Goal: Obtain resource: Download file/media

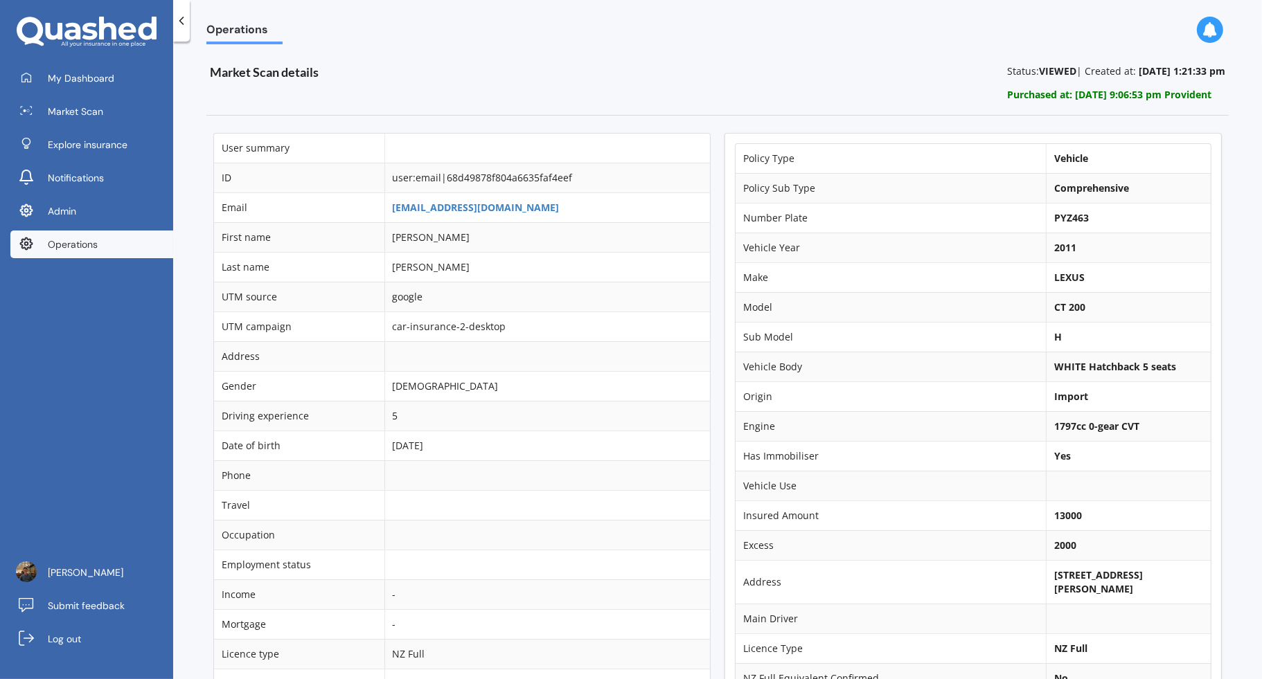
click at [453, 199] on td "[EMAIL_ADDRESS][DOMAIN_NAME]" at bounding box center [547, 208] width 326 height 30
click at [468, 206] on link "[EMAIL_ADDRESS][DOMAIN_NAME]" at bounding box center [476, 207] width 167 height 13
click at [84, 611] on link "Log out" at bounding box center [91, 639] width 163 height 28
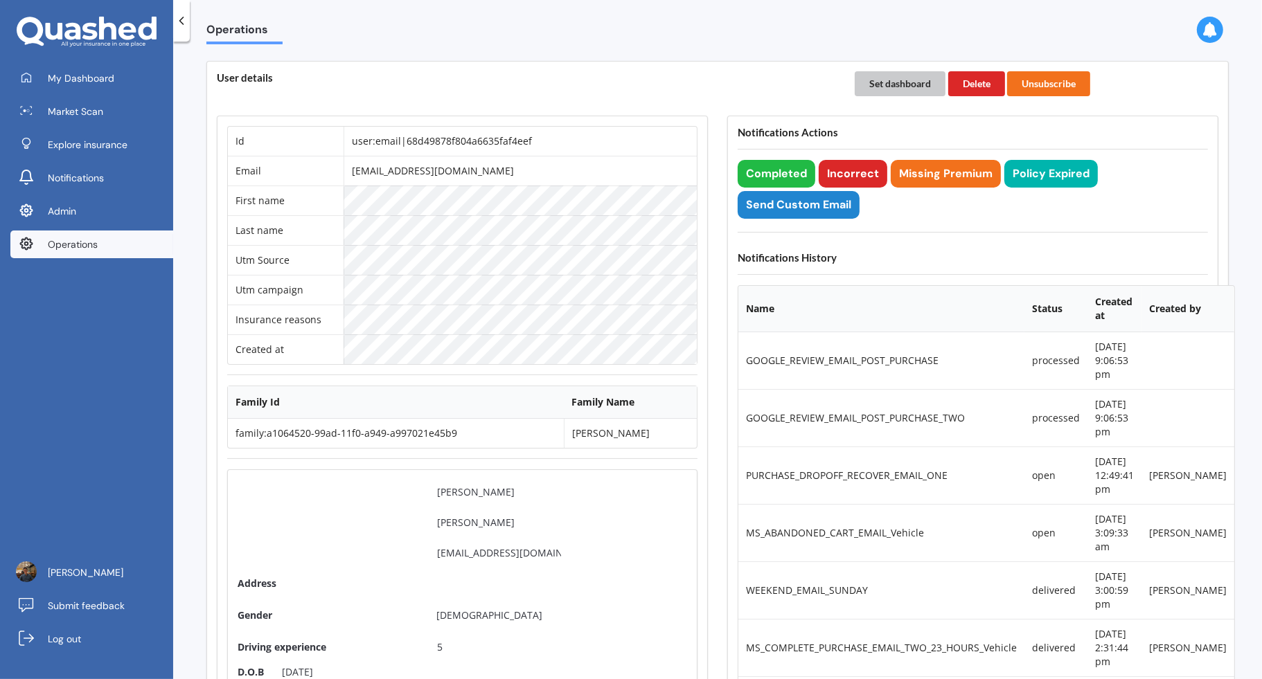
click at [896, 85] on button "Set dashboard" at bounding box center [900, 83] width 91 height 25
click at [146, 74] on link "My Dashboard" at bounding box center [91, 78] width 163 height 28
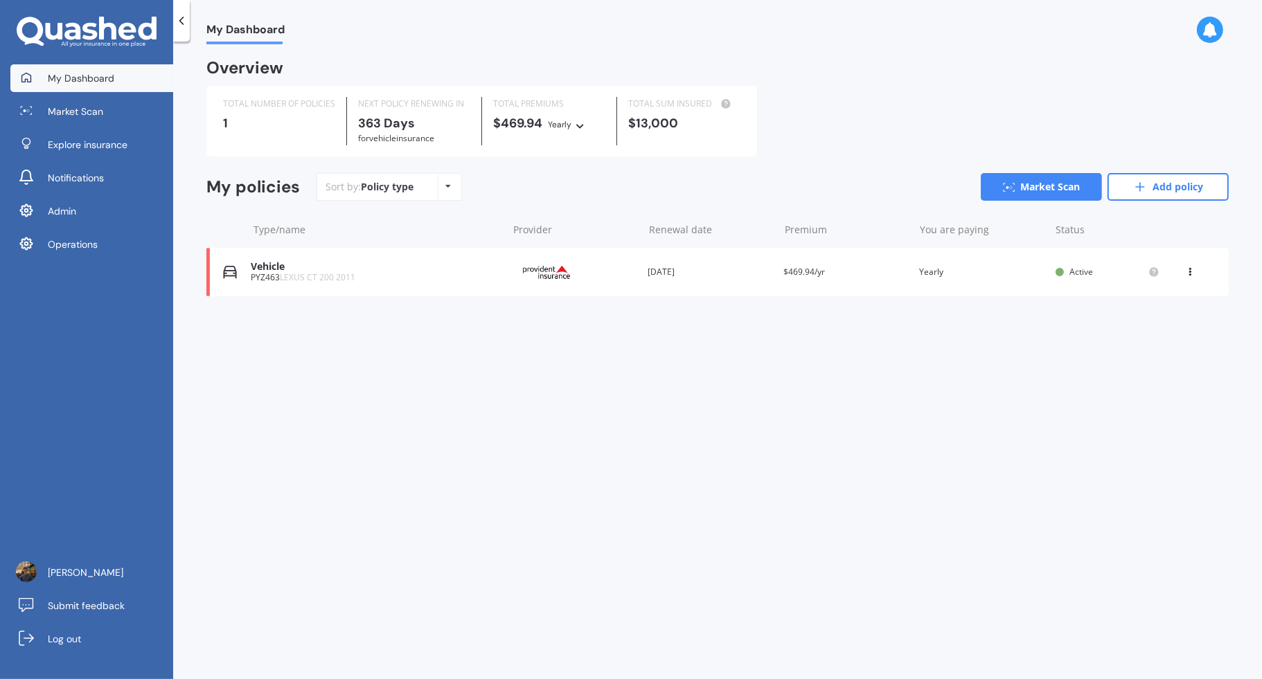
click at [620, 278] on div "Provider" at bounding box center [574, 272] width 125 height 26
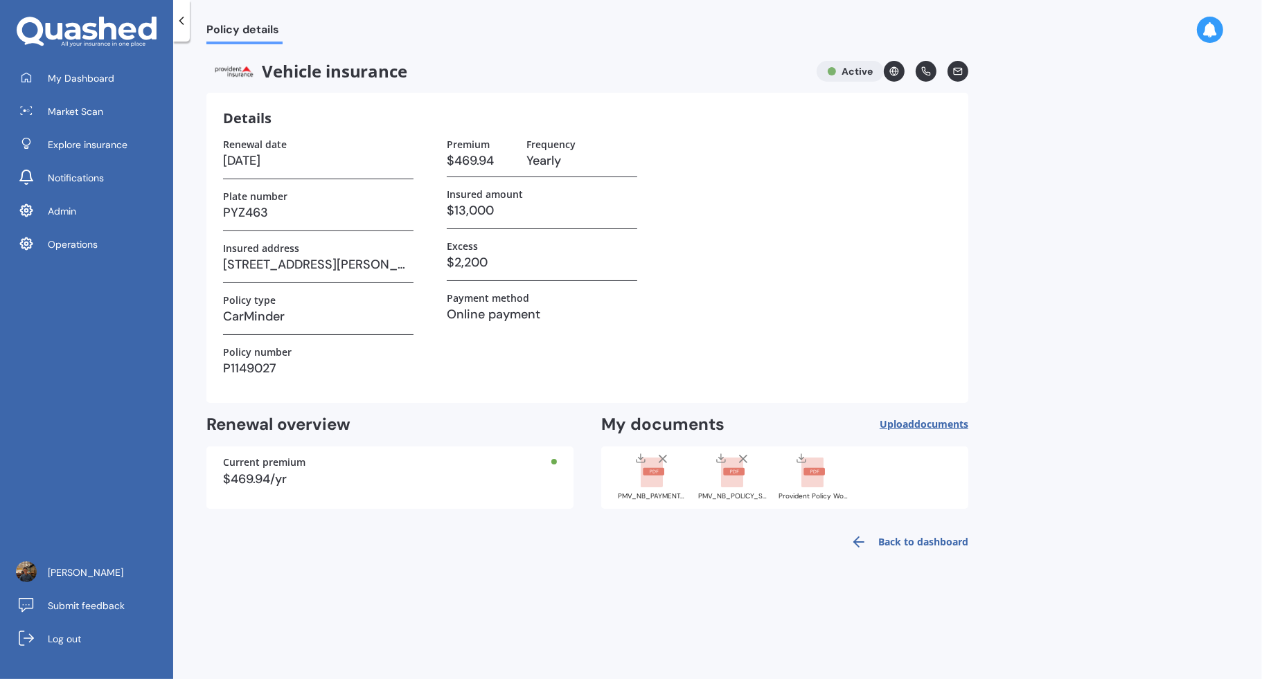
click at [650, 487] on div "PMV_NB_PAYMENT_ADVICE_1362274.pdf" at bounding box center [652, 476] width 69 height 48
click at [724, 486] on rect at bounding box center [732, 473] width 22 height 30
click at [828, 481] on div at bounding box center [812, 470] width 55 height 36
click at [722, 485] on rect at bounding box center [732, 473] width 22 height 30
click at [659, 490] on div "PMV_NB_PAYMENT_ADVICE_1362274.pdf" at bounding box center [652, 476] width 69 height 48
